Goal: Transaction & Acquisition: Purchase product/service

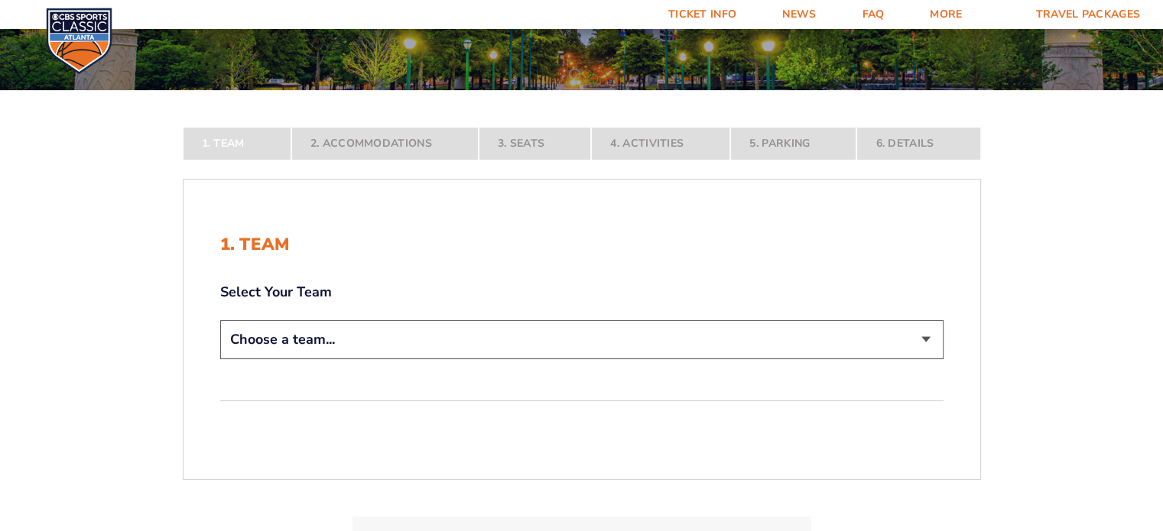
scroll to position [226, 0]
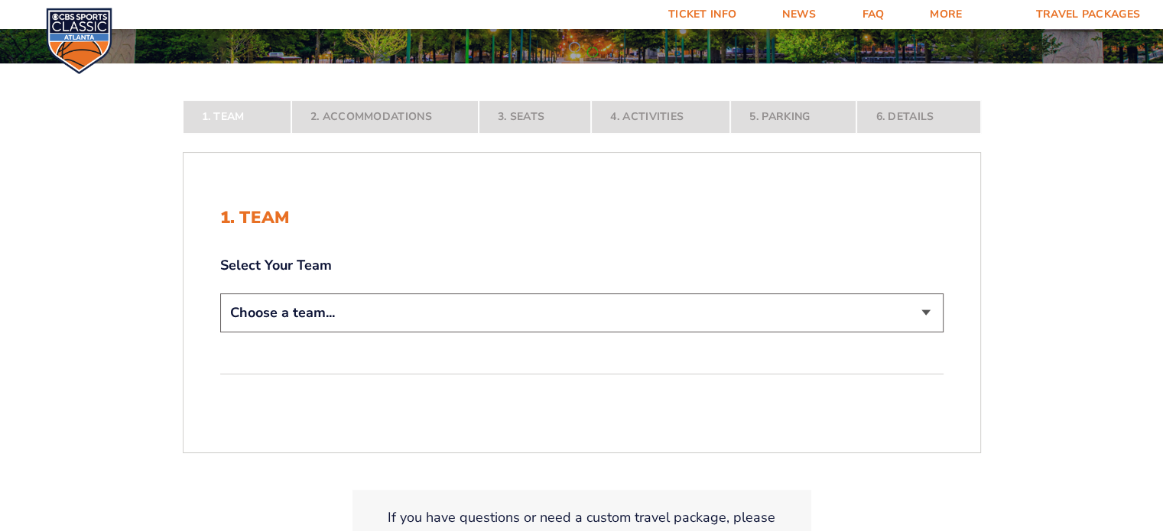
click at [921, 308] on select "Choose a team... [US_STATE] Wildcats [US_STATE] State Buckeyes [US_STATE] Tar H…" at bounding box center [581, 313] width 723 height 39
select select "12956"
click at [220, 333] on select "Choose a team... [US_STATE] Wildcats [US_STATE] State Buckeyes [US_STATE] Tar H…" at bounding box center [581, 313] width 723 height 39
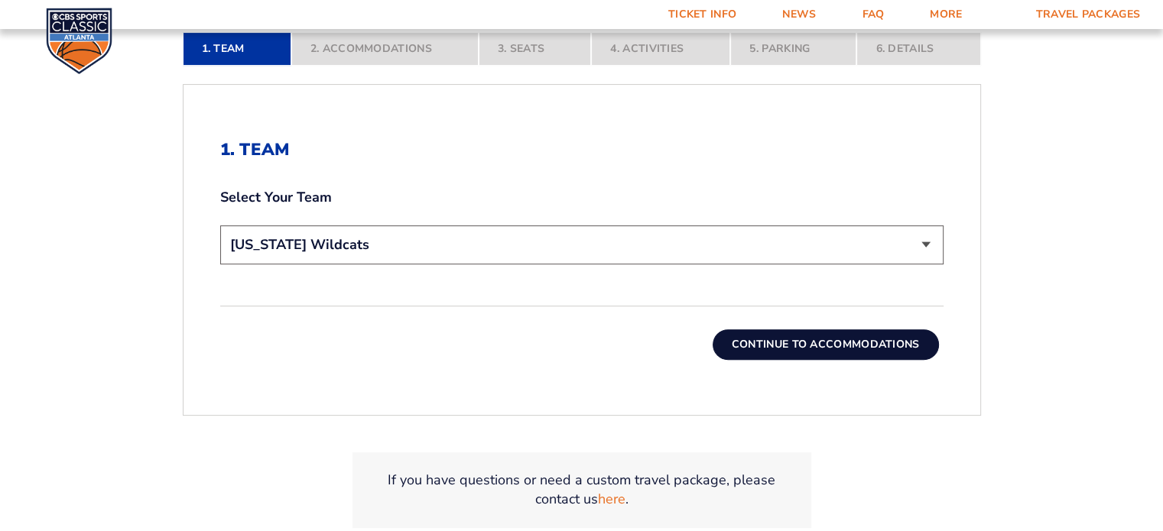
scroll to position [402, 0]
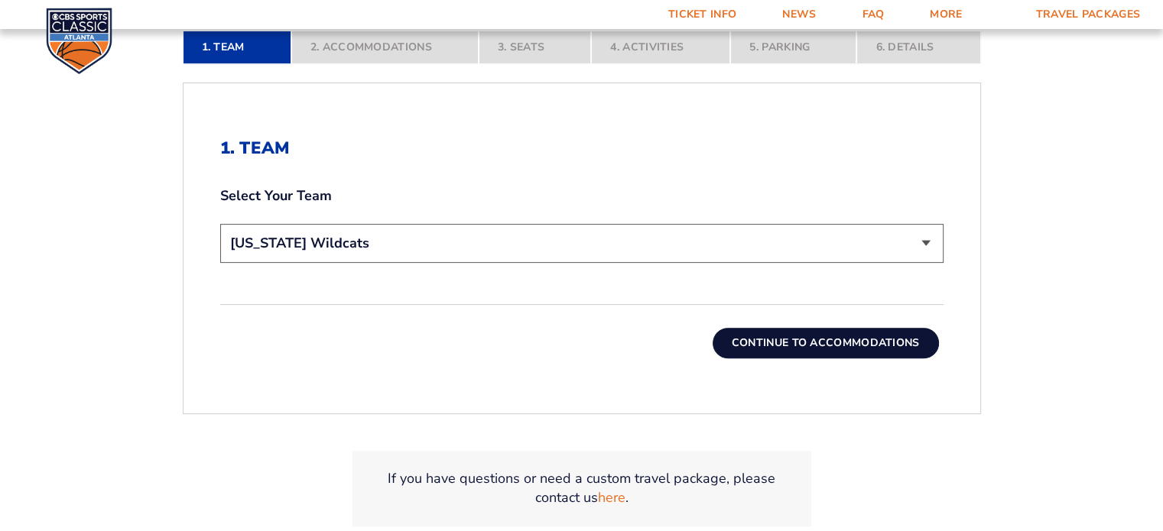
click at [750, 334] on button "Continue To Accommodations" at bounding box center [826, 343] width 226 height 31
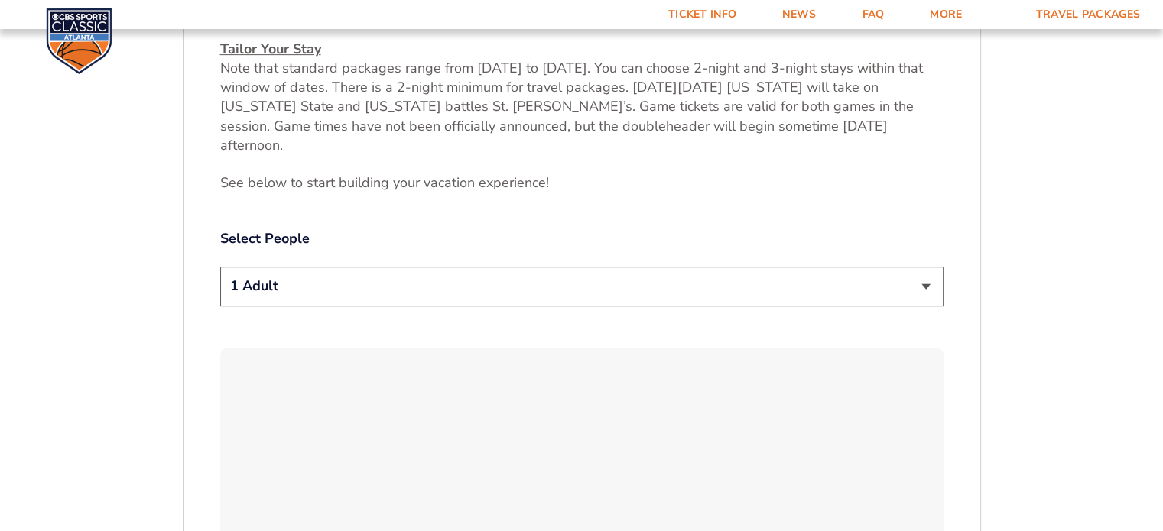
scroll to position [702, 0]
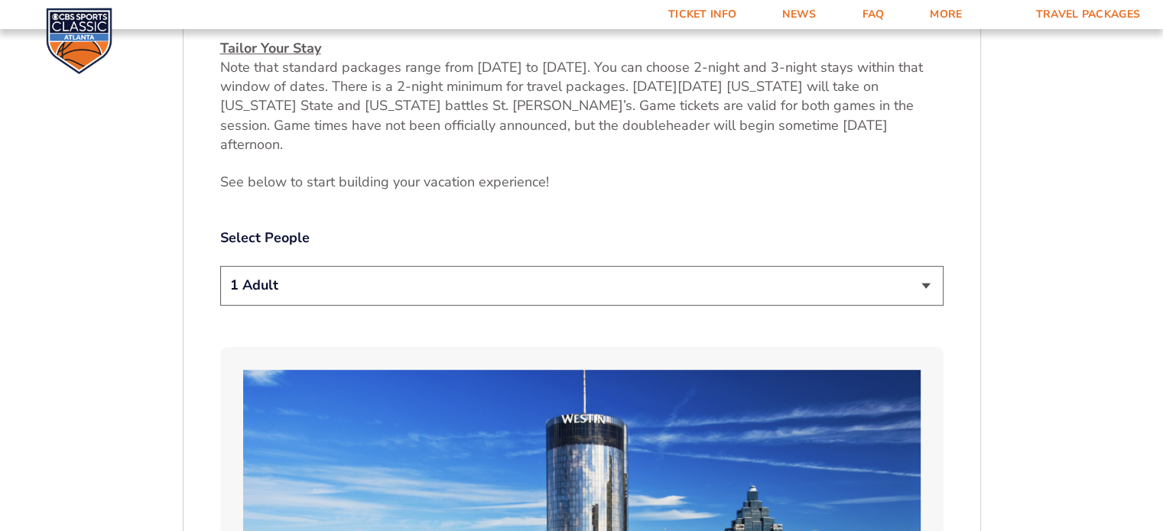
click at [931, 266] on select "1 Adult 2 Adults 3 Adults 4 Adults 2 Adults + 1 Child 2 Adults + 2 Children 2 A…" at bounding box center [581, 285] width 723 height 39
select select "2 Adults"
click at [220, 266] on select "1 Adult 2 Adults 3 Adults 4 Adults 2 Adults + 1 Child 2 Adults + 2 Children 2 A…" at bounding box center [581, 285] width 723 height 39
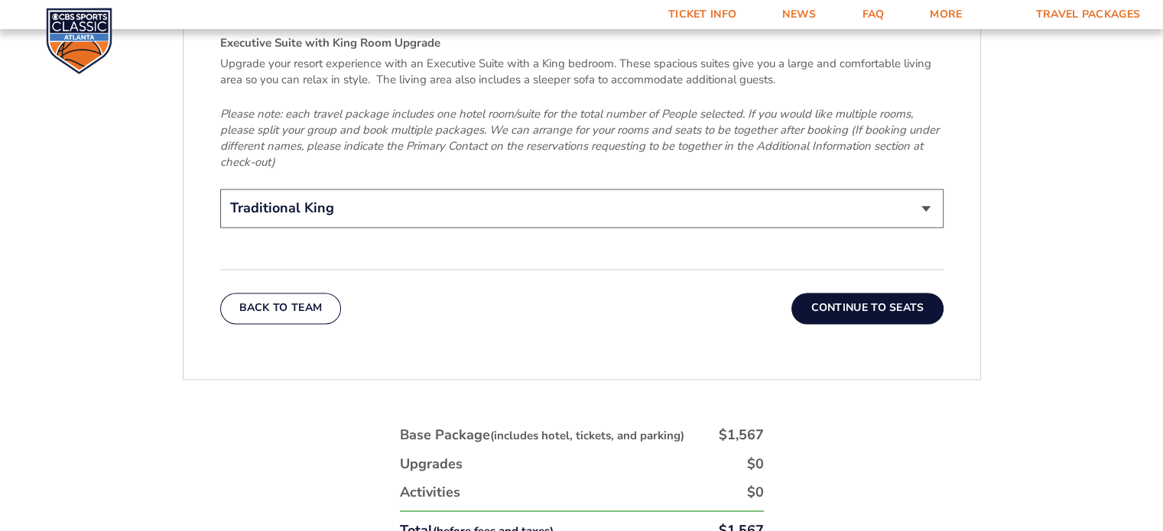
scroll to position [2487, 0]
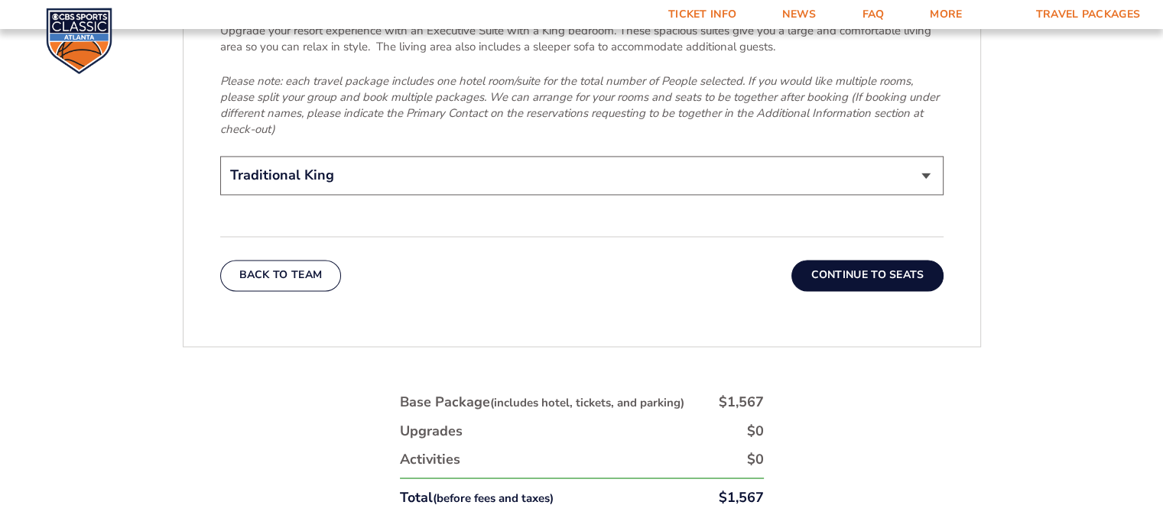
click at [926, 156] on select "Traditional King Traditional with 2 Queen Beds Upgrade (+$45 per night) Premium…" at bounding box center [581, 175] width 723 height 39
select select "Traditional with 2 Queen Beds Upgrade"
click at [220, 156] on select "Traditional King Traditional with 2 Queen Beds Upgrade (+$45 per night) Premium…" at bounding box center [581, 175] width 723 height 39
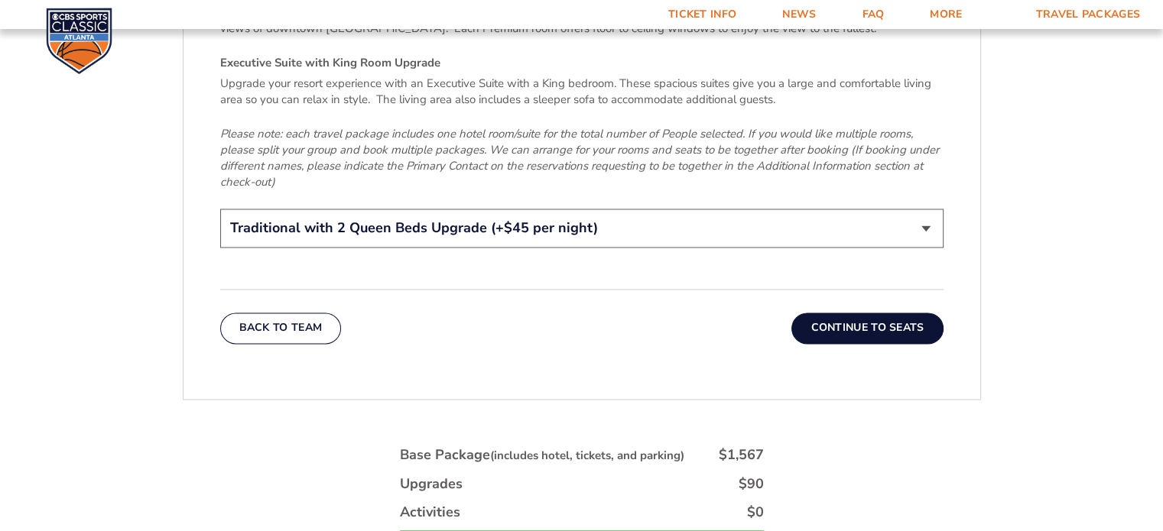
scroll to position [2435, 0]
click at [890, 313] on button "Continue To Seats" at bounding box center [866, 328] width 151 height 31
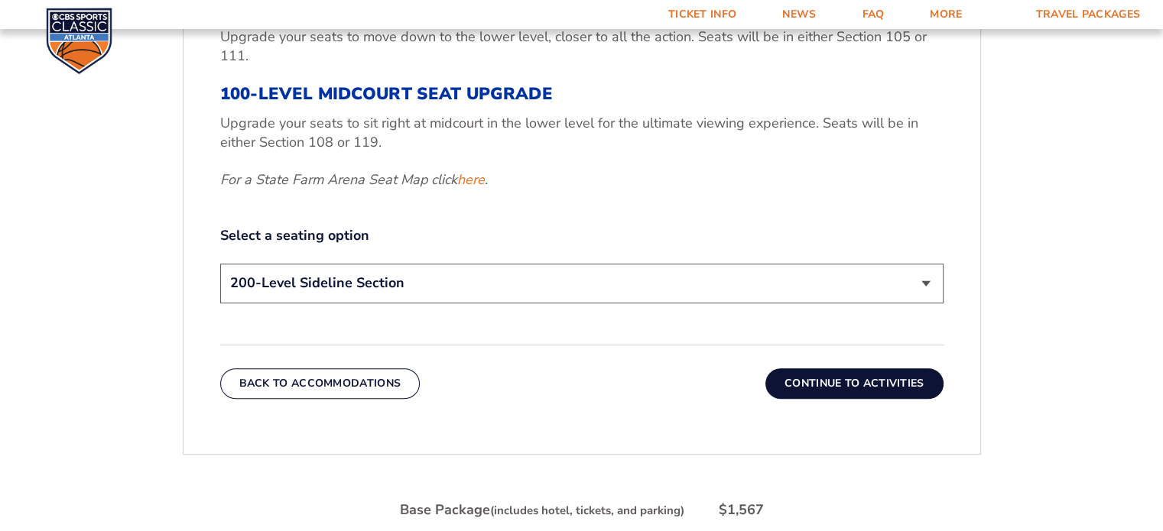
scroll to position [678, 0]
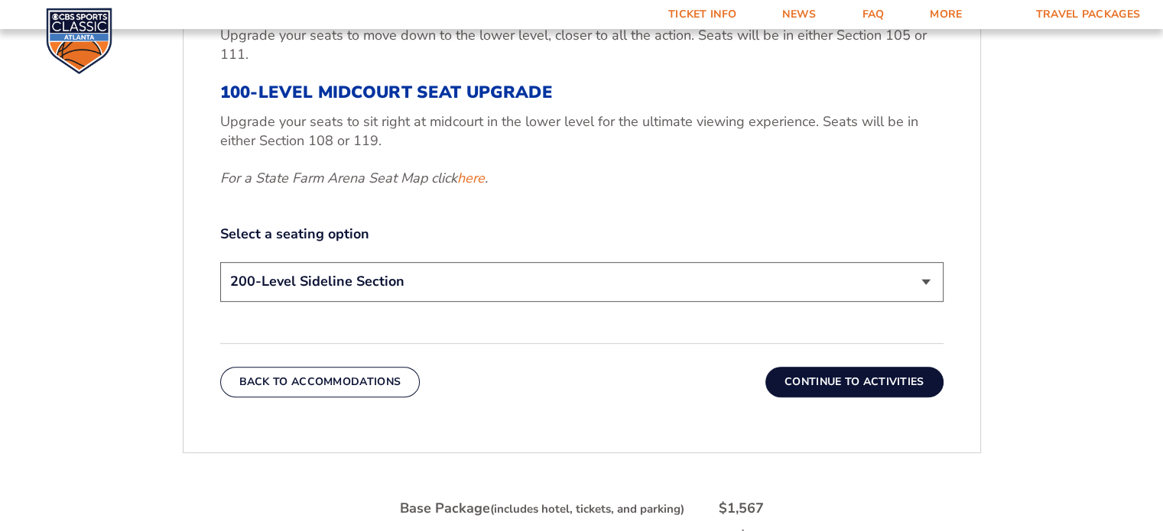
click at [875, 382] on button "Continue To Activities" at bounding box center [854, 382] width 178 height 31
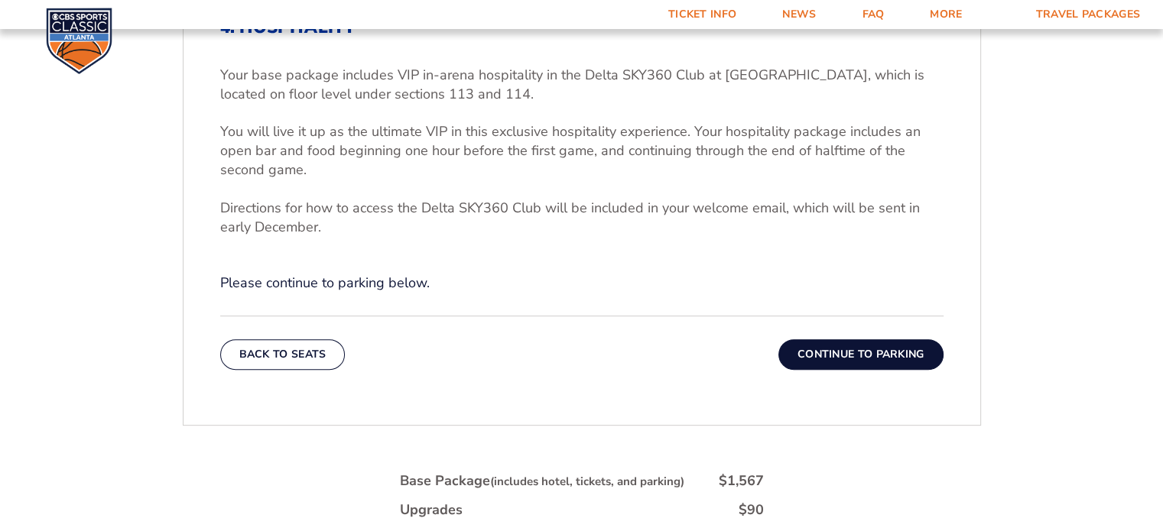
scroll to position [523, 0]
click at [859, 349] on button "Continue To Parking" at bounding box center [860, 354] width 165 height 31
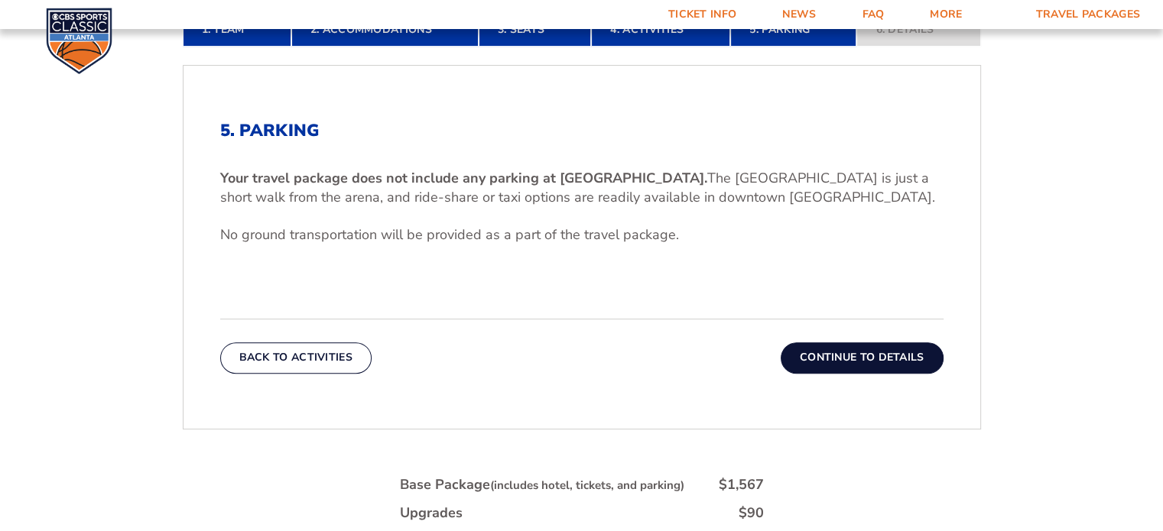
scroll to position [414, 0]
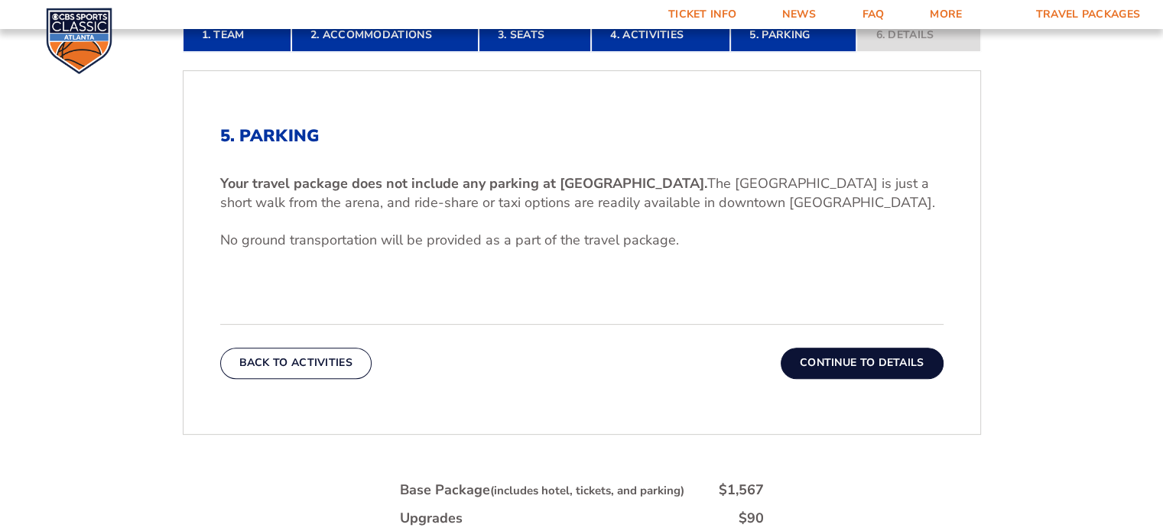
click at [853, 355] on button "Continue To Details" at bounding box center [862, 363] width 163 height 31
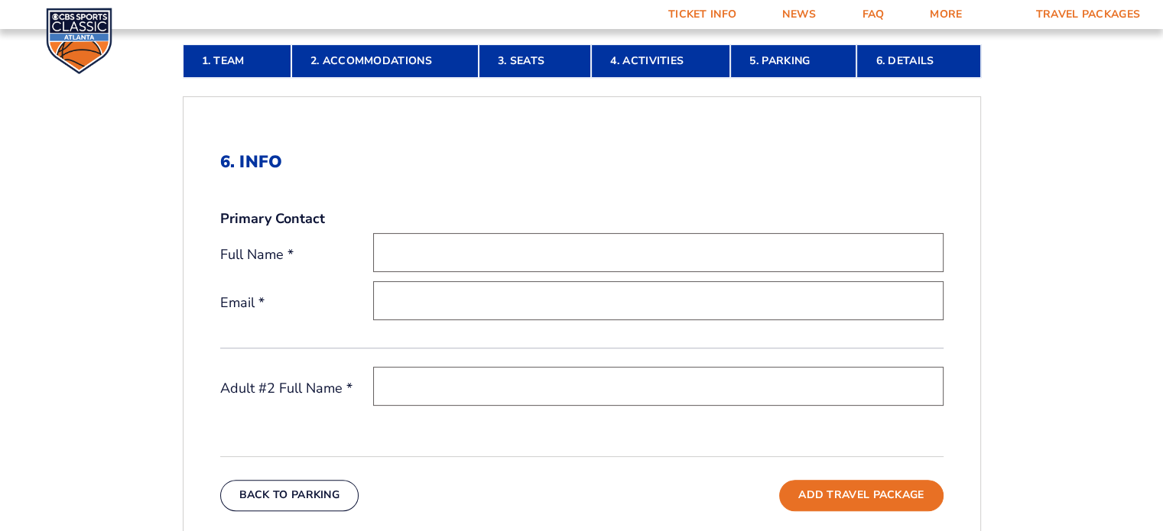
scroll to position [389, 0]
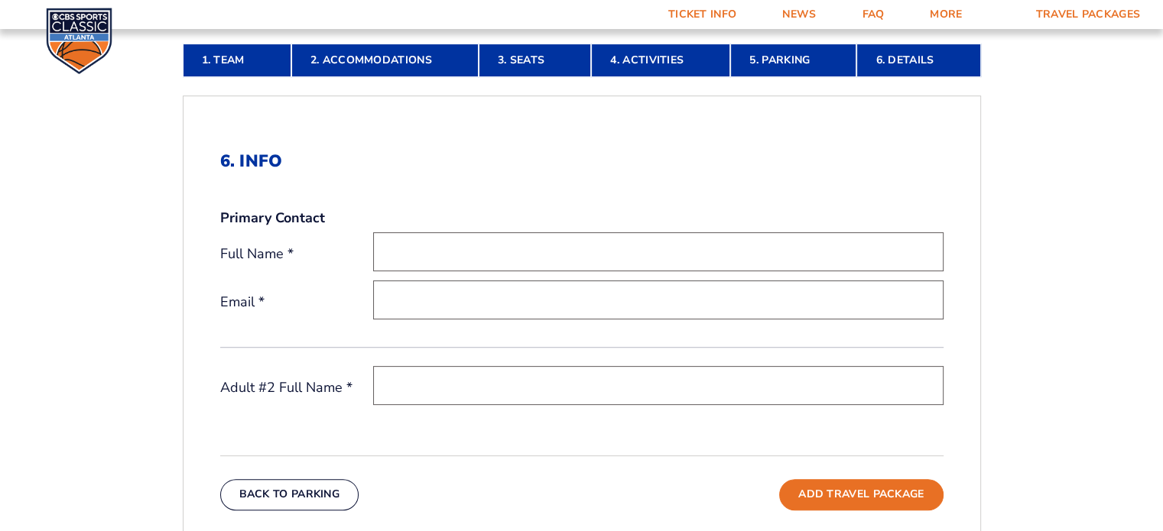
click at [442, 258] on input "text" at bounding box center [658, 251] width 570 height 39
type input "[PERSON_NAME]"
type input "[EMAIL_ADDRESS][DOMAIN_NAME]"
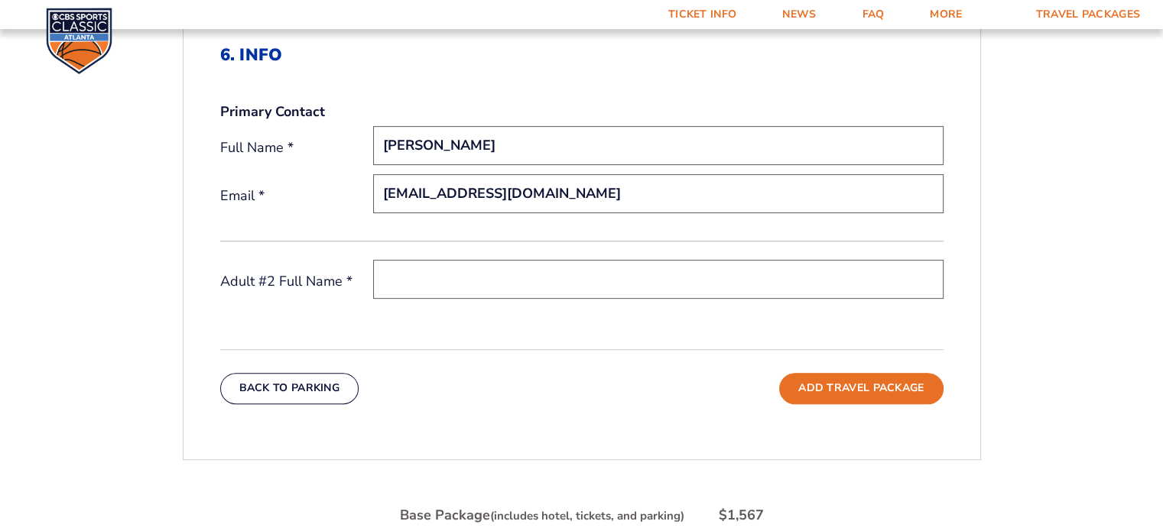
scroll to position [496, 0]
click at [396, 275] on input "text" at bounding box center [658, 278] width 570 height 39
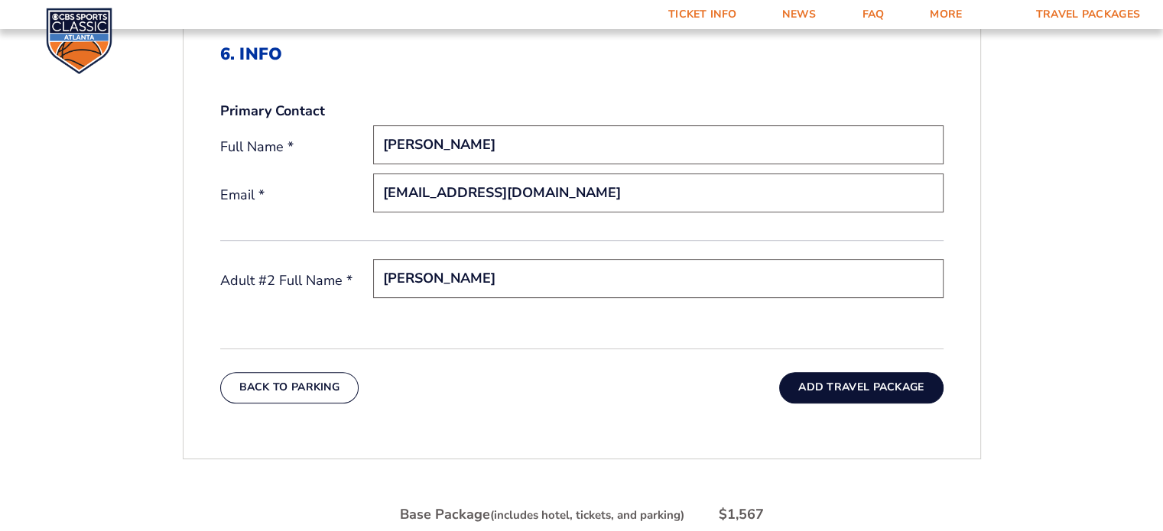
type input "[PERSON_NAME]"
click at [849, 391] on button "Add Travel Package" at bounding box center [861, 387] width 164 height 31
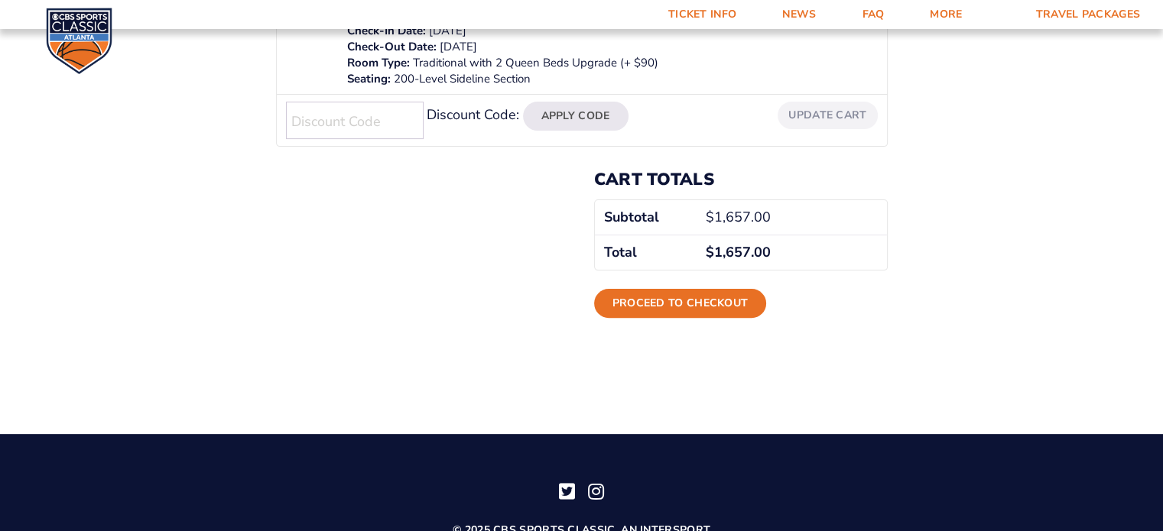
scroll to position [413, 0]
click at [700, 301] on link "Proceed to checkout" at bounding box center [680, 303] width 173 height 29
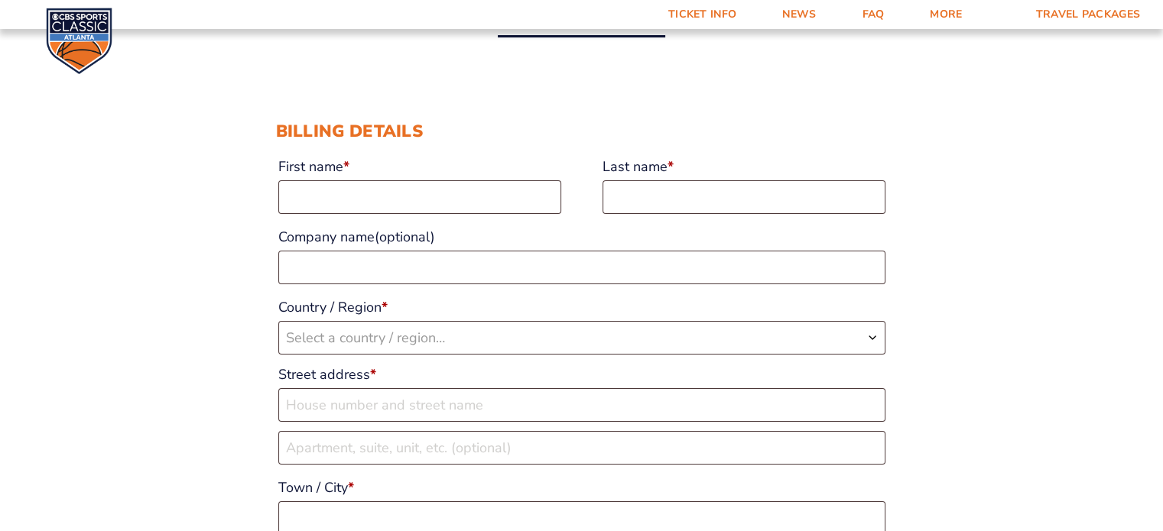
scroll to position [128, 0]
click at [440, 195] on input "First name *" at bounding box center [419, 197] width 283 height 34
type input "[PERSON_NAME]"
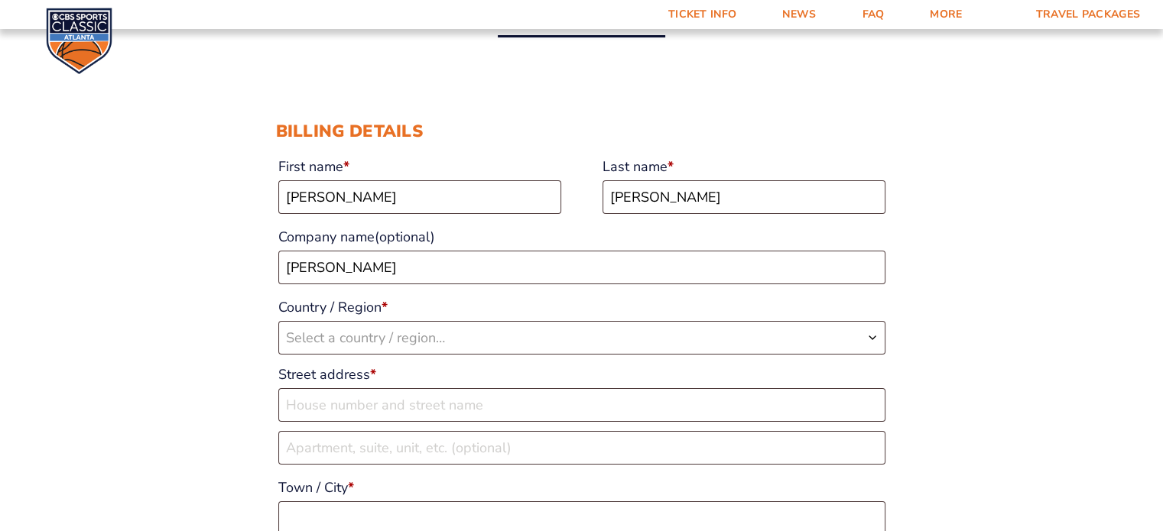
select select "US"
type input "[STREET_ADDRESS]"
type input "Fairfield"
type input "45014"
type input "15133078333"
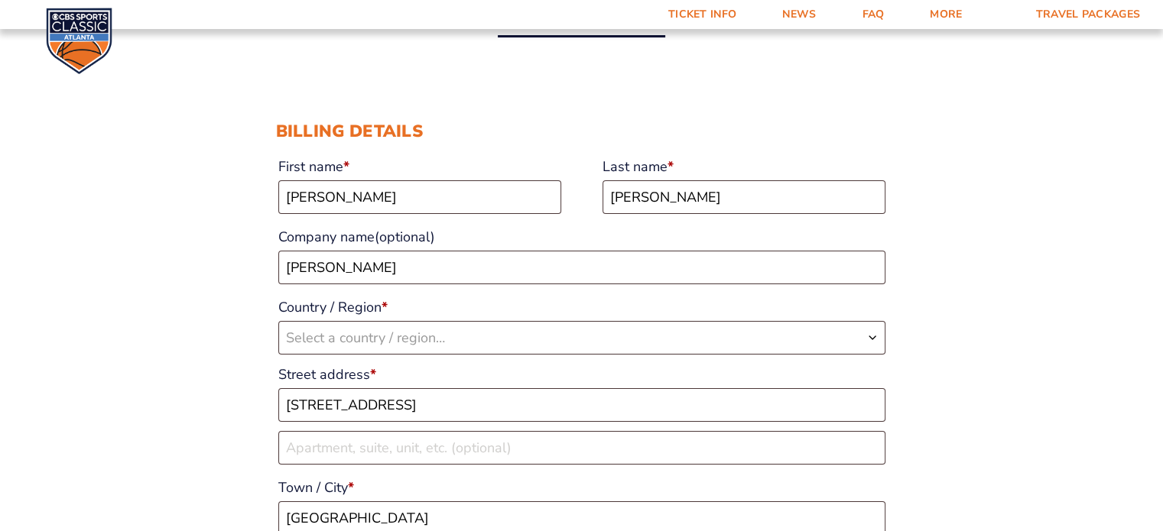
type input "[EMAIL_ADDRESS][DOMAIN_NAME]"
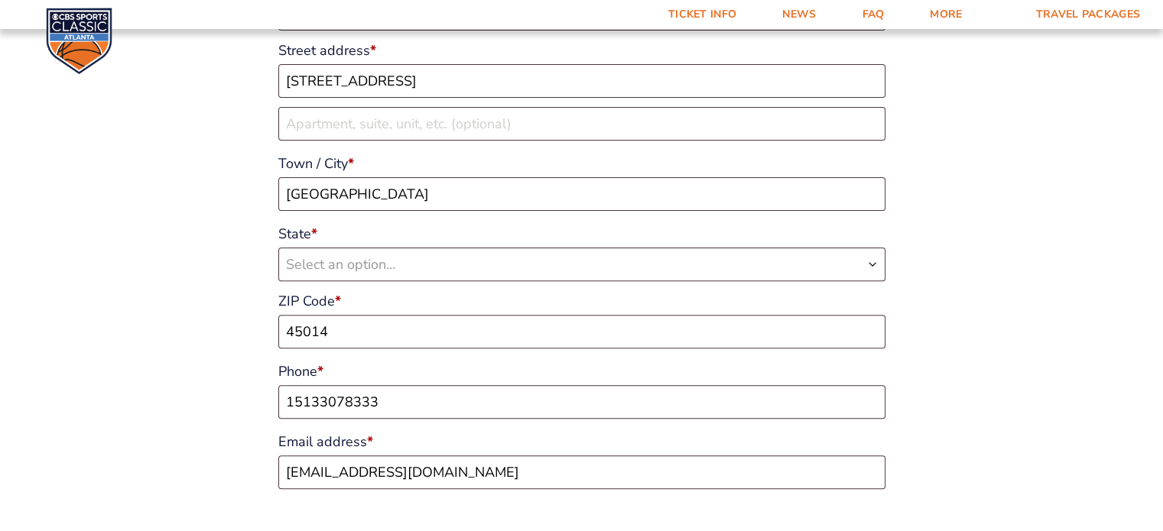
select select "US"
select select "OH"
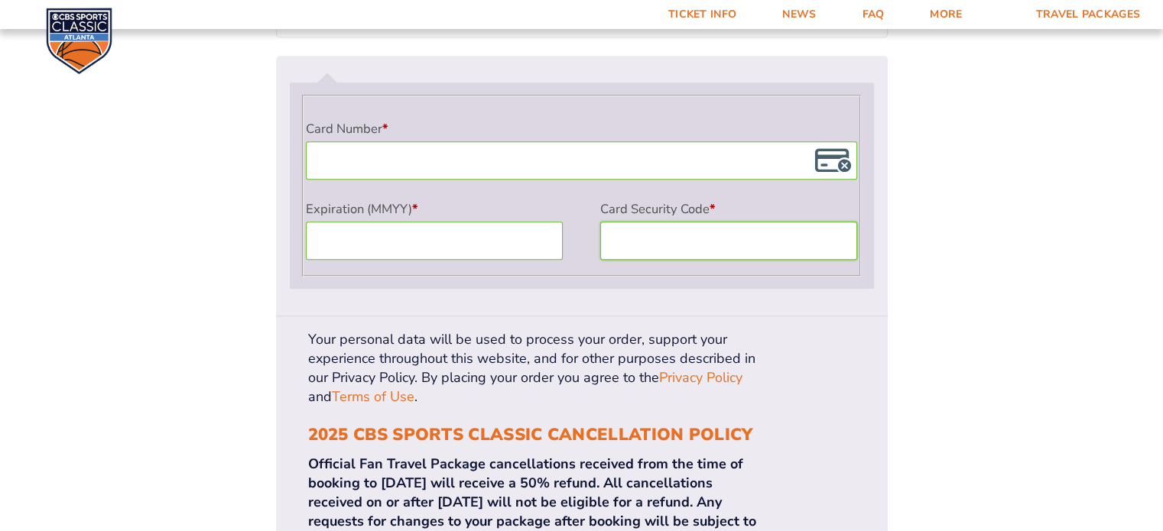
scroll to position [1410, 0]
